Goal: Use online tool/utility: Utilize a website feature to perform a specific function

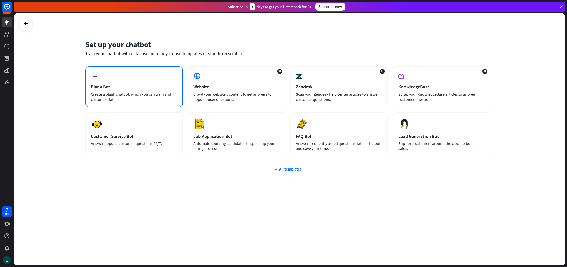
click at [120, 85] on div "Blank Bot" at bounding box center [134, 87] width 86 height 6
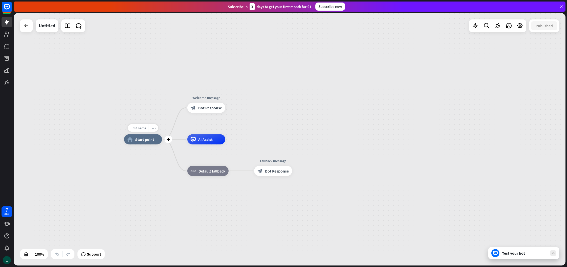
click at [149, 142] on div "home_2 Start point" at bounding box center [143, 140] width 38 height 10
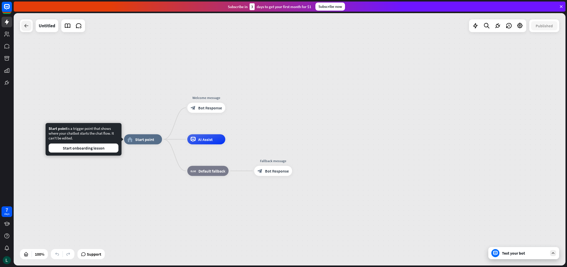
click at [28, 28] on icon at bounding box center [26, 26] width 6 height 6
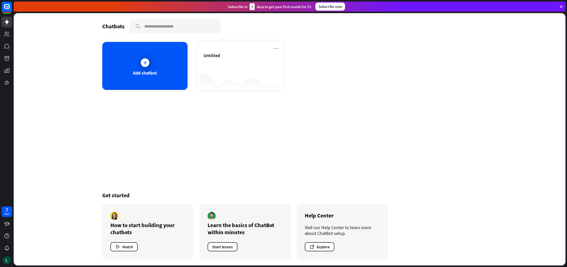
click at [562, 7] on icon at bounding box center [561, 6] width 5 height 5
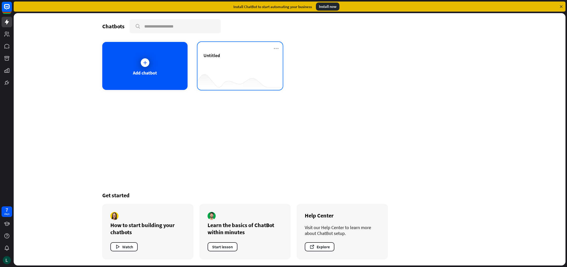
click at [241, 68] on div "Untitled" at bounding box center [239, 62] width 73 height 18
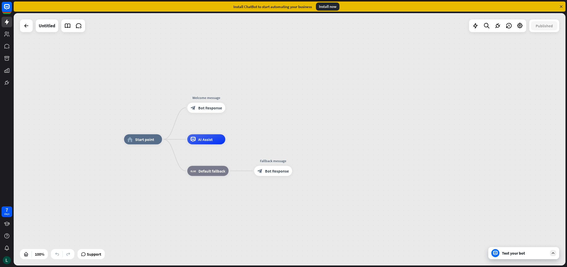
click at [511, 253] on div "Test your bot" at bounding box center [525, 253] width 46 height 5
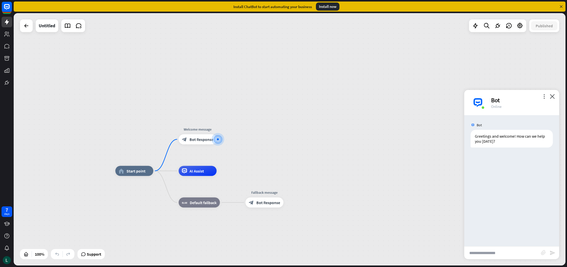
click at [495, 257] on input "text" at bounding box center [502, 253] width 77 height 13
type input "**********"
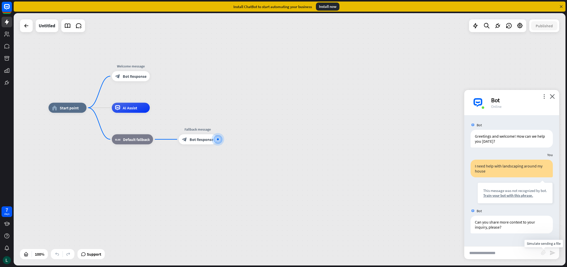
click at [543, 251] on icon "block_attachment" at bounding box center [543, 252] width 5 height 5
click at [508, 254] on div "Document" at bounding box center [516, 252] width 44 height 9
click at [543, 254] on icon "block_attachment" at bounding box center [543, 252] width 5 height 5
click at [507, 244] on div "Image" at bounding box center [516, 243] width 44 height 9
click at [517, 252] on input "text" at bounding box center [502, 253] width 77 height 13
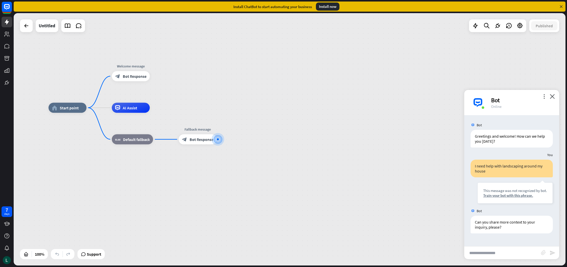
click at [545, 99] on div "Bot" at bounding box center [522, 100] width 62 height 8
click at [543, 98] on icon "more_vert" at bounding box center [543, 96] width 5 height 5
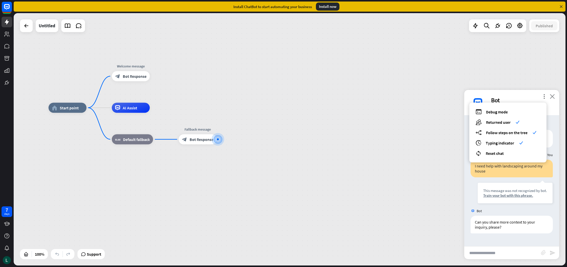
click at [552, 98] on icon "close" at bounding box center [551, 96] width 5 height 5
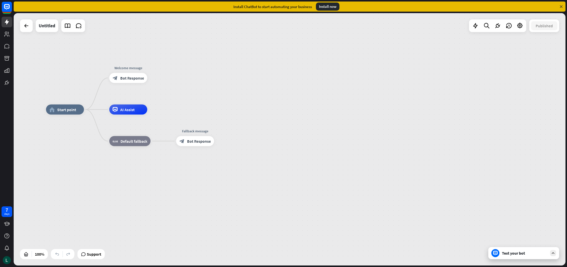
click at [560, 8] on icon at bounding box center [561, 6] width 5 height 5
